Goal: Information Seeking & Learning: Learn about a topic

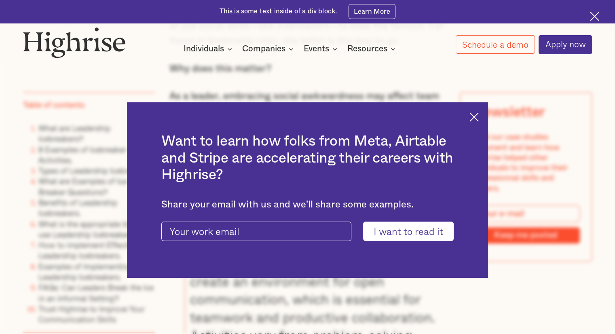
scroll to position [681, 0]
click at [477, 120] on img at bounding box center [474, 116] width 9 height 9
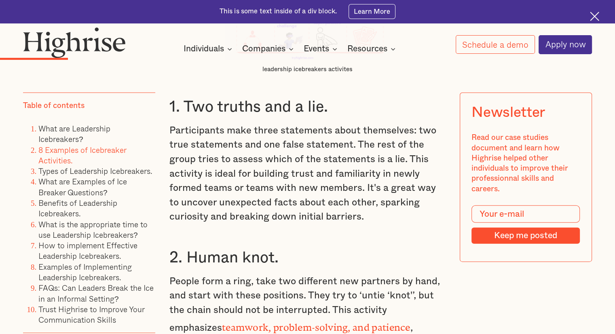
scroll to position [1842, 0]
click at [181, 114] on h3 "1. Two truths and a lie." at bounding box center [307, 106] width 276 height 19
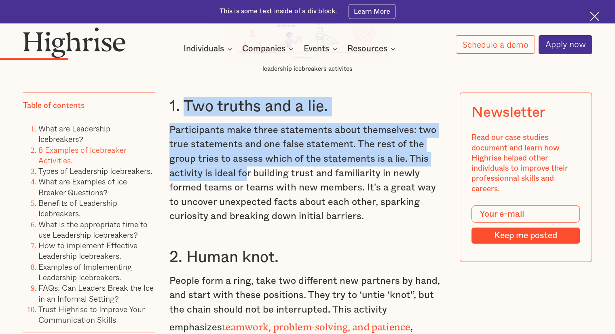
drag, startPoint x: 181, startPoint y: 114, endPoint x: 247, endPoint y: 173, distance: 87.9
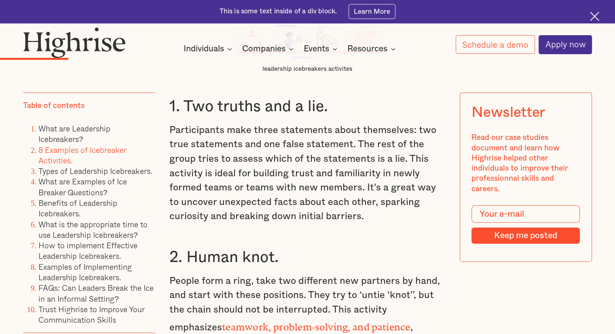
click at [347, 206] on p "Participants make three statements about themselves: two true statements and on…" at bounding box center [307, 173] width 276 height 101
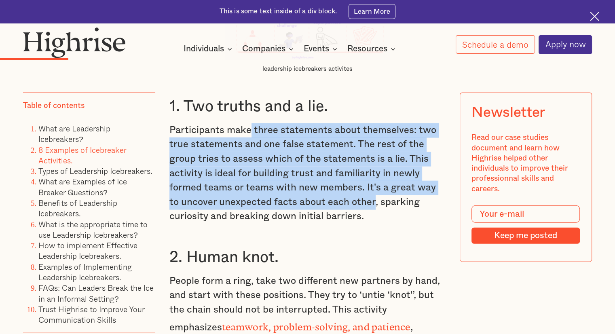
drag, startPoint x: 347, startPoint y: 206, endPoint x: 249, endPoint y: 130, distance: 123.9
click at [249, 130] on p "Participants make three statements about themselves: two true statements and on…" at bounding box center [307, 173] width 276 height 101
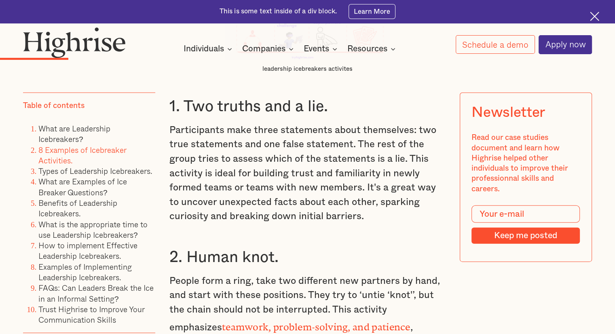
click at [180, 110] on h3 "1. Two truths and a lie." at bounding box center [307, 106] width 276 height 19
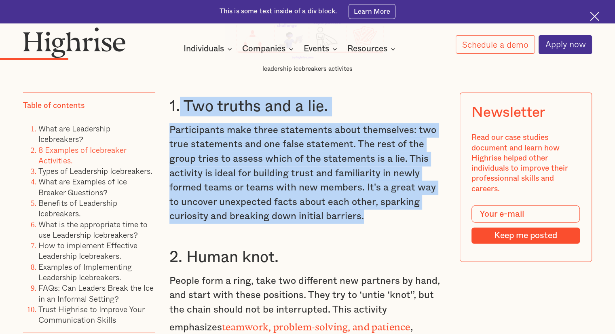
drag, startPoint x: 180, startPoint y: 110, endPoint x: 321, endPoint y: 225, distance: 182.5
click at [335, 165] on p "Participants make three statements about themselves: two true statements and on…" at bounding box center [307, 173] width 276 height 101
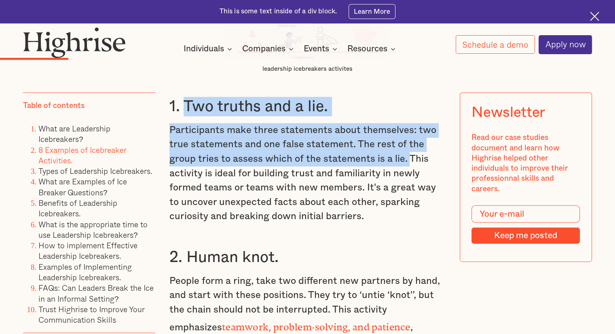
drag, startPoint x: 184, startPoint y: 112, endPoint x: 408, endPoint y: 165, distance: 229.8
copy div "Two truths and a lie. Participants make three statements about themselves: two …"
